Goal: Task Accomplishment & Management: Use online tool/utility

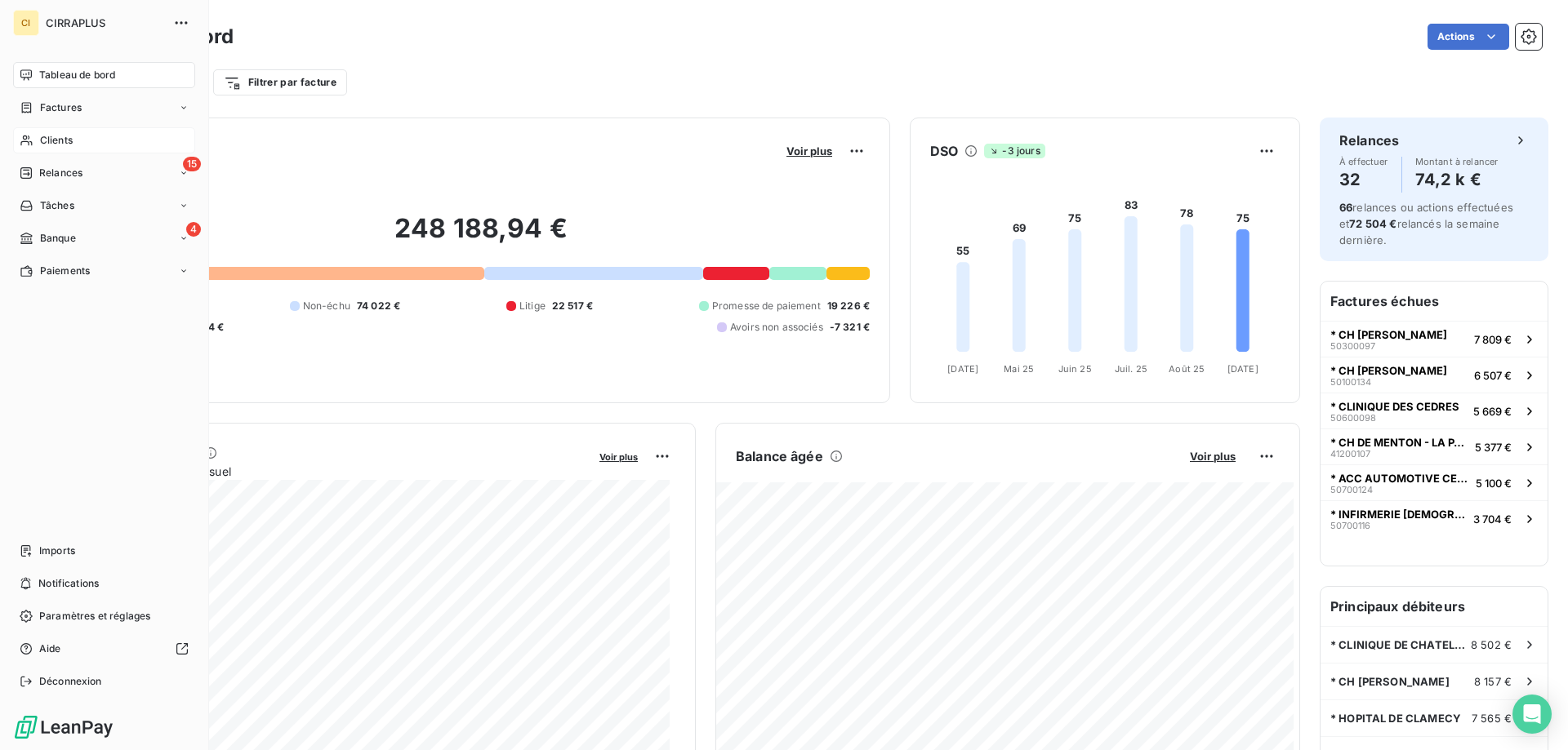
click at [55, 135] on span "Clients" at bounding box center [56, 140] width 33 height 15
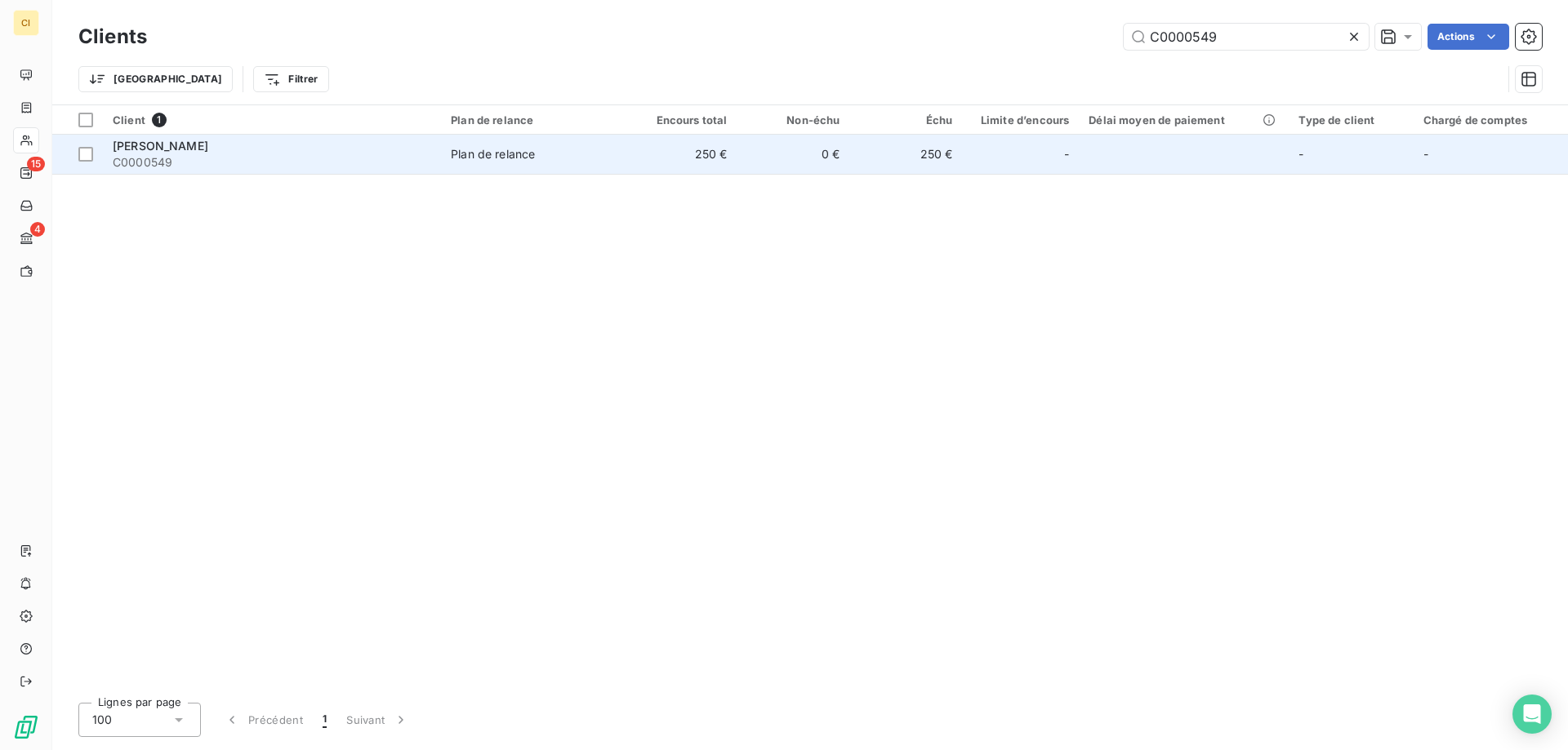
type input "C0000549"
click at [196, 150] on span "[PERSON_NAME]" at bounding box center [160, 146] width 95 height 14
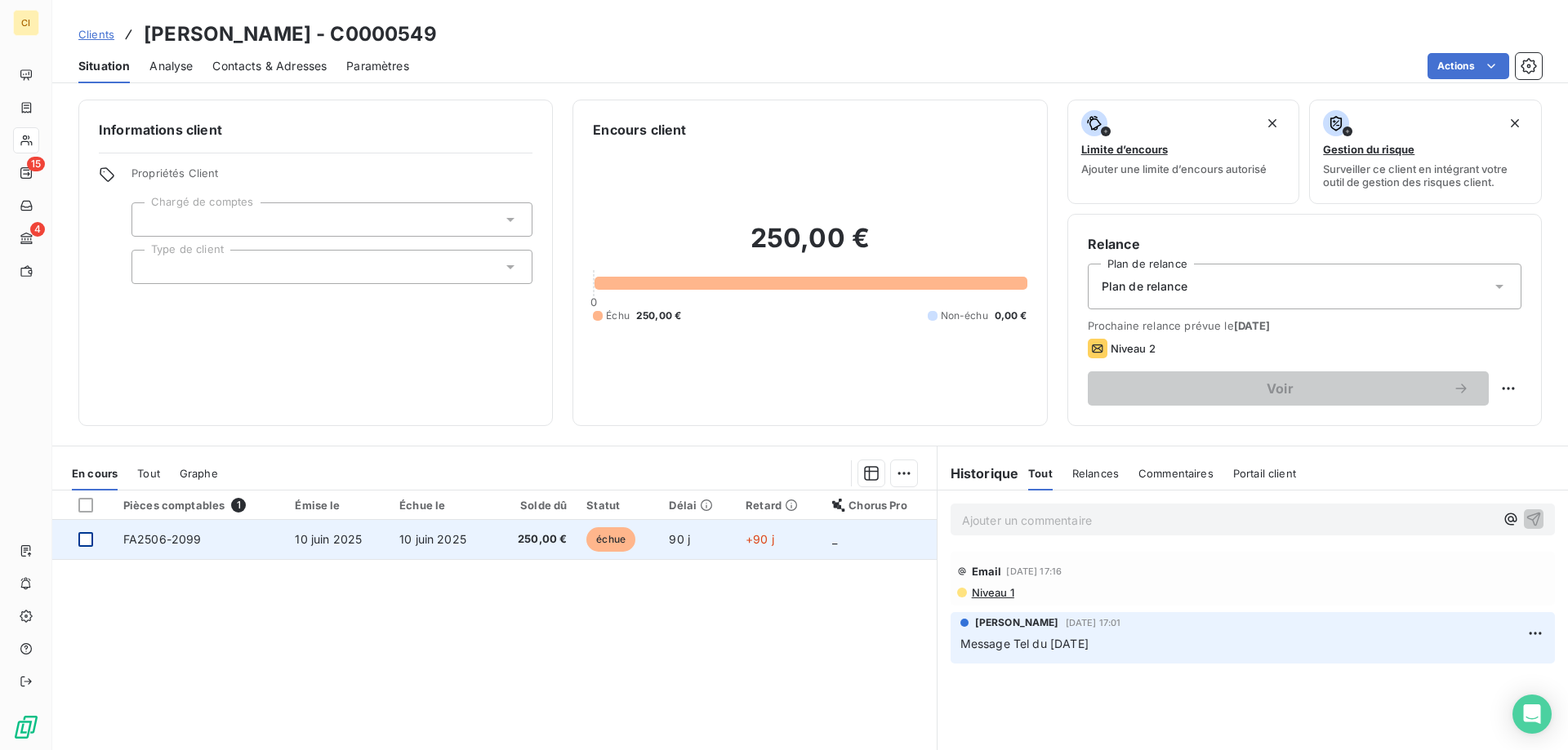
click at [81, 535] on div at bounding box center [85, 539] width 15 height 15
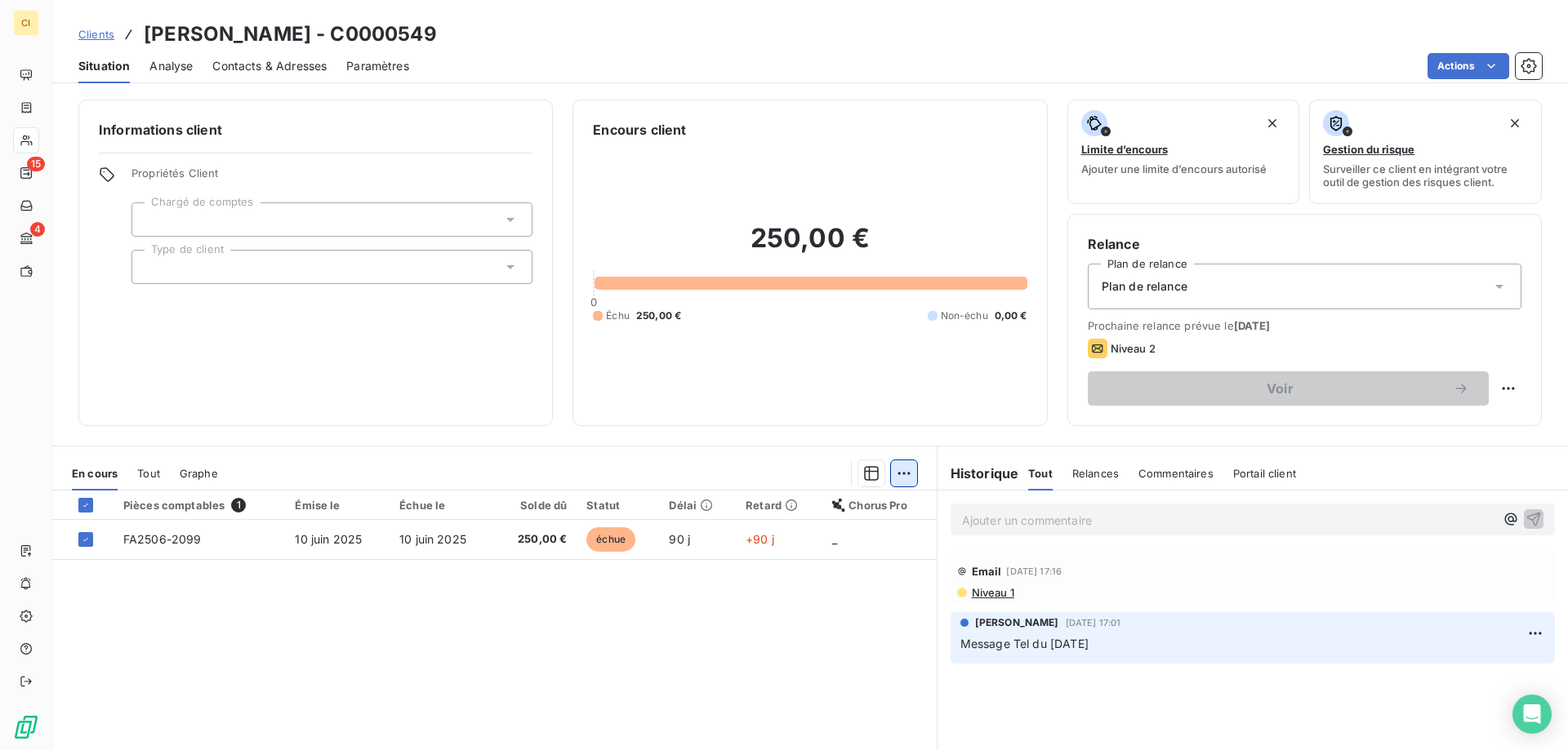
click at [897, 481] on html "CI 15 4 Clients [PERSON_NAME] - C0000549 Situation Analyse Contacts & Adresses …" at bounding box center [784, 375] width 1568 height 750
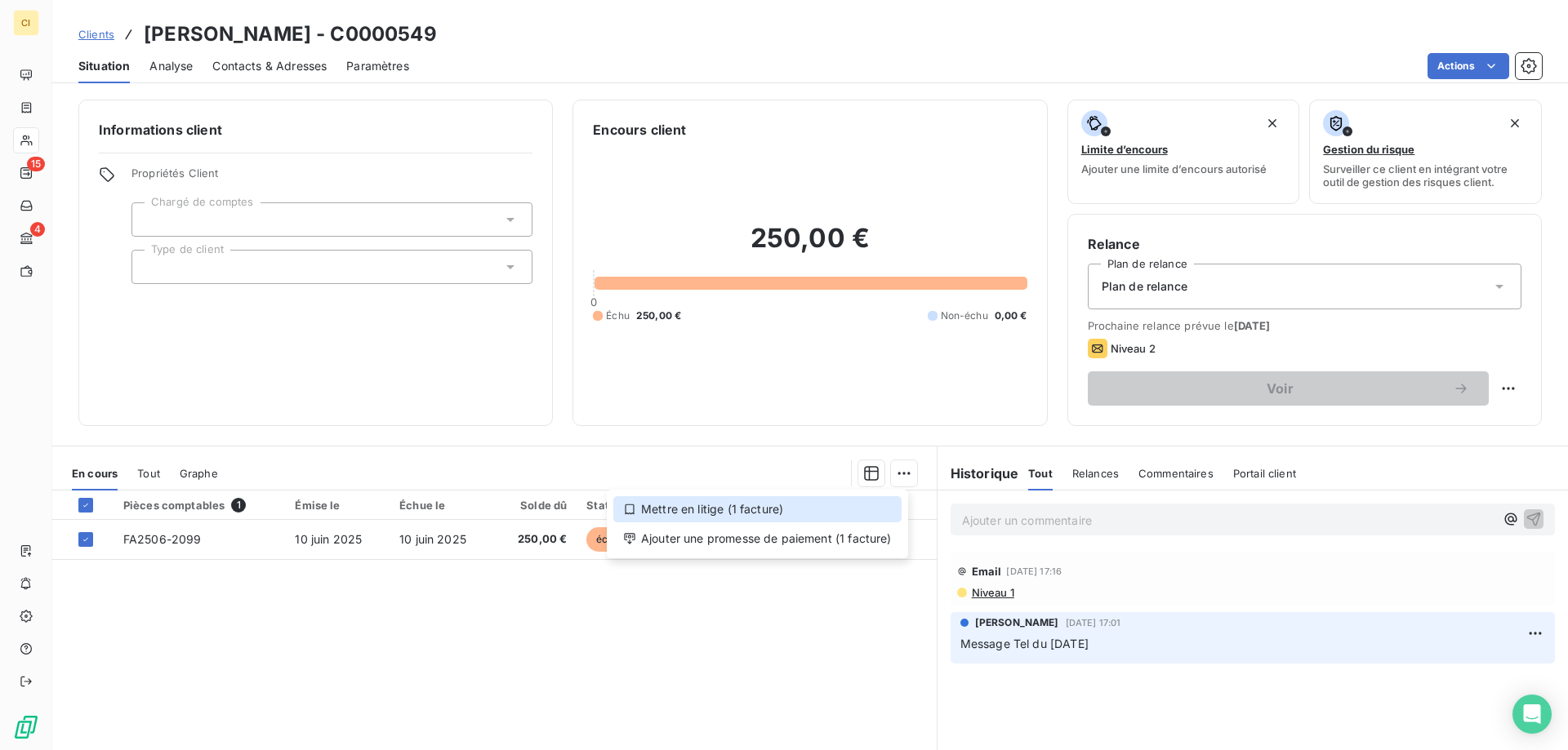
click at [660, 503] on div "Mettre en litige (1 facture)" at bounding box center [757, 508] width 288 height 26
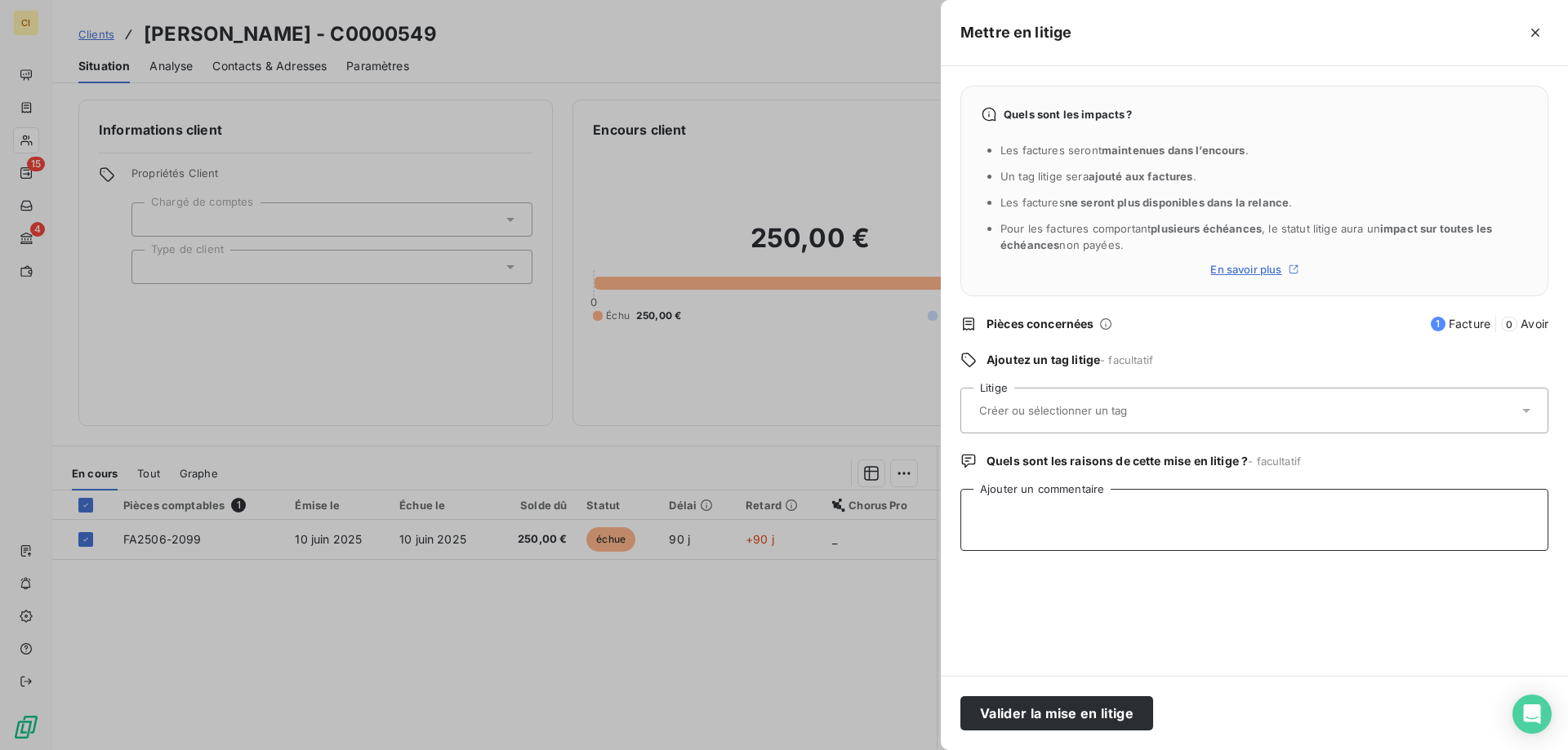
click at [992, 514] on textarea "Ajouter un commentaire" at bounding box center [1253, 520] width 588 height 62
click at [1102, 515] on textarea "Mauvaise raison sociale : SA informée le [DATE]" at bounding box center [1253, 520] width 588 height 62
click at [1116, 509] on textarea "Mauvaise raison sociale : SA informée le [DATE]" at bounding box center [1253, 520] width 588 height 62
type textarea "Mauvaise raison sociale : facture à refaire SA informée le [DATE]"
click at [1079, 709] on button "Valider la mise en litige" at bounding box center [1056, 714] width 193 height 35
